Goal: Find specific page/section: Find specific page/section

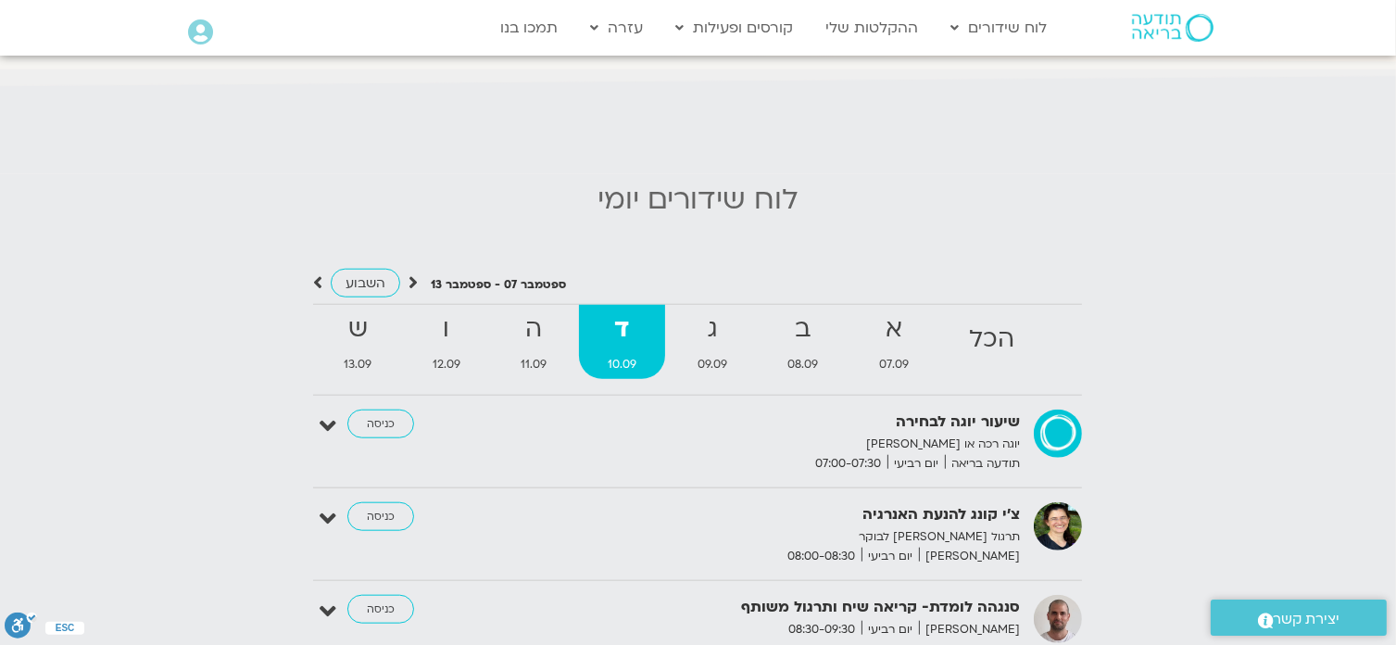
scroll to position [1573, 0]
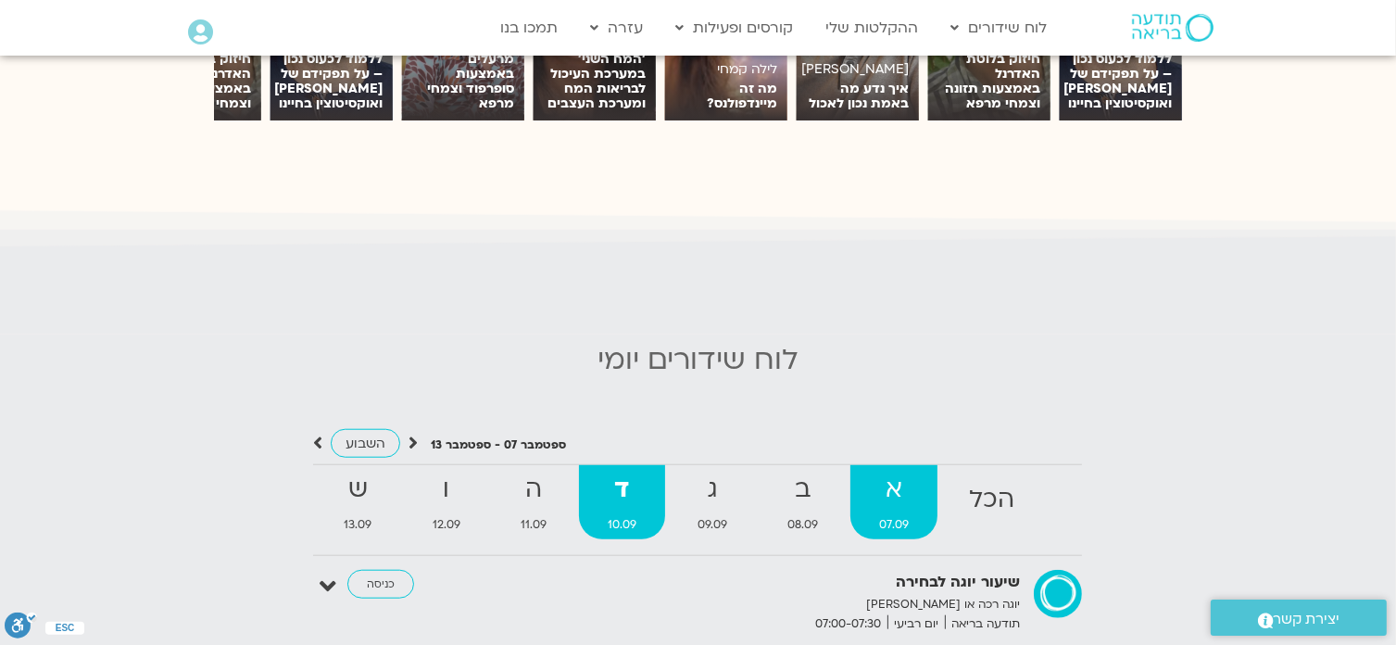
click at [897, 470] on strong "א" at bounding box center [894, 490] width 87 height 42
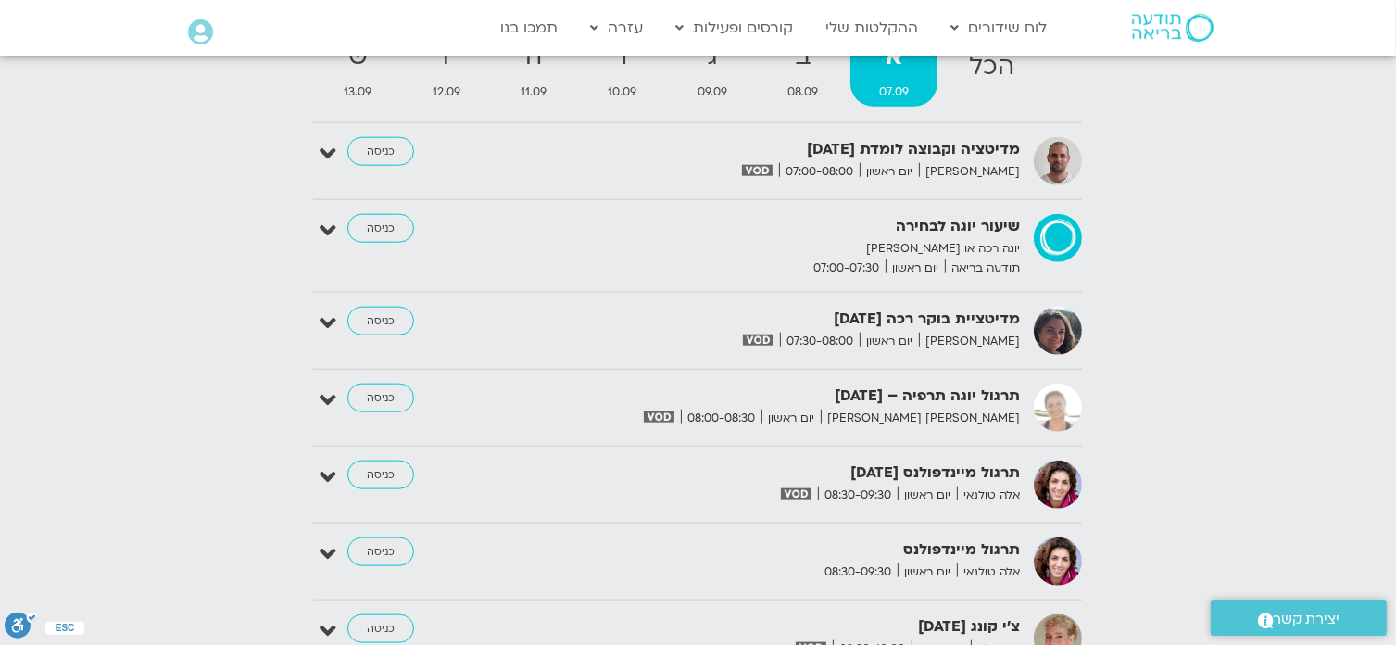
scroll to position [2129, 0]
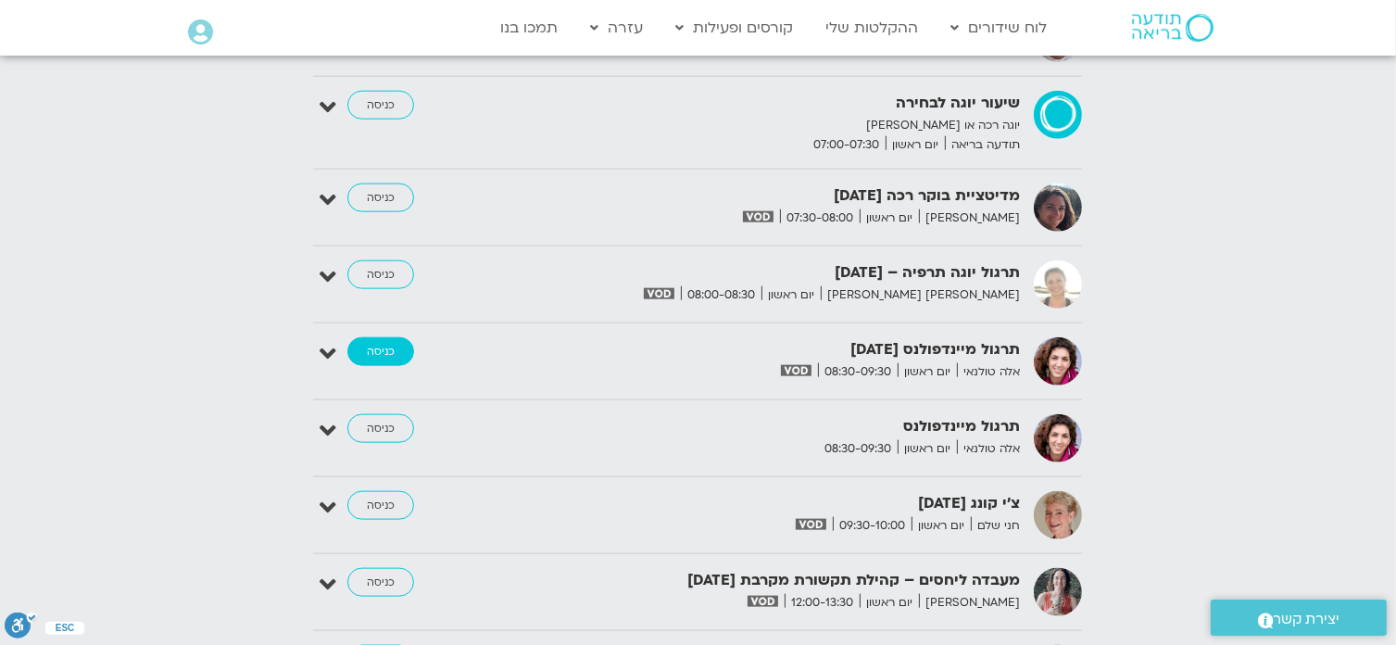
click at [382, 337] on link "כניסה" at bounding box center [380, 352] width 67 height 30
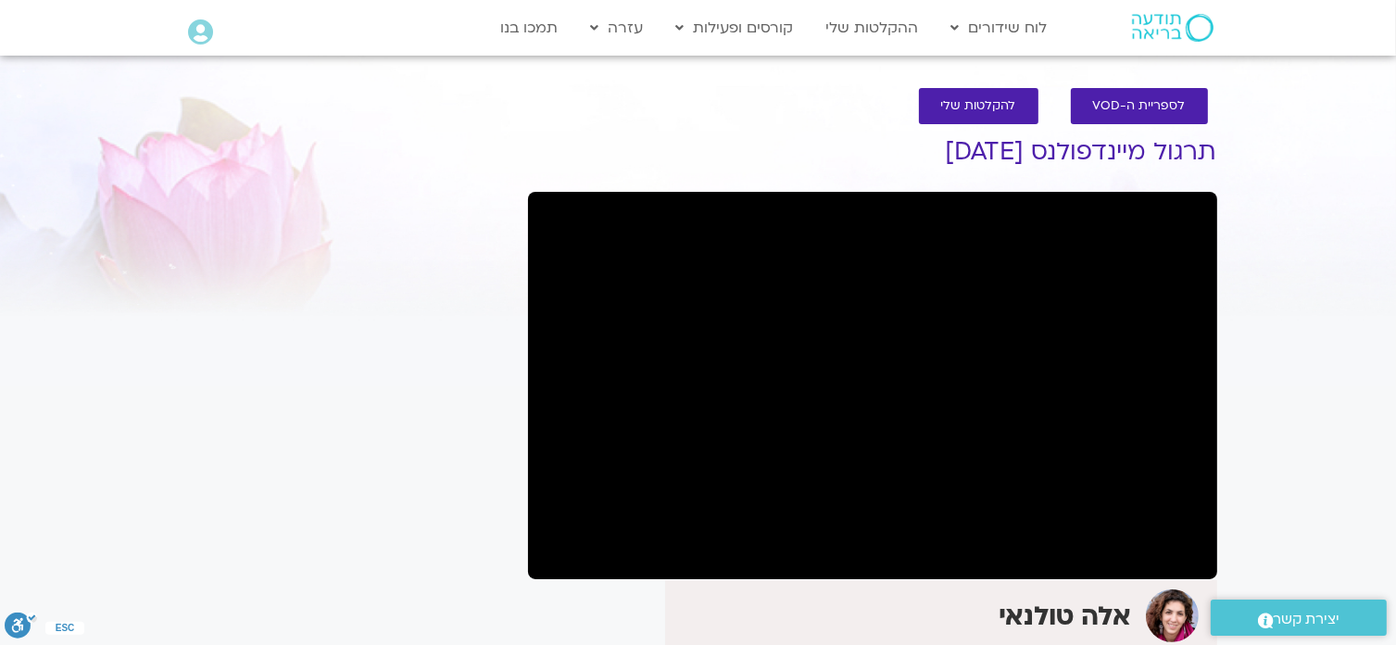
click at [283, 468] on div "It seems we can't find what you're looking for. It seems we can't find what you…" at bounding box center [344, 562] width 348 height 911
